Goal: Navigation & Orientation: Understand site structure

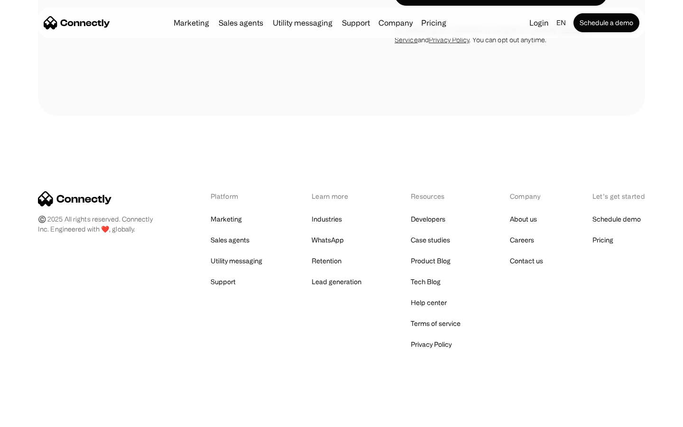
scroll to position [2687, 0]
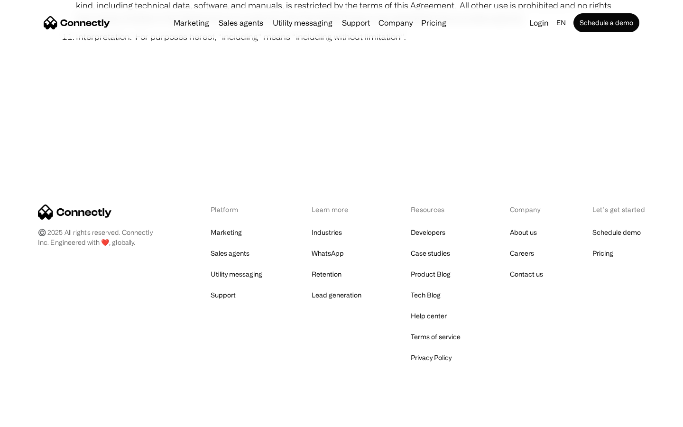
scroll to position [3483, 0]
